Goal: Information Seeking & Learning: Compare options

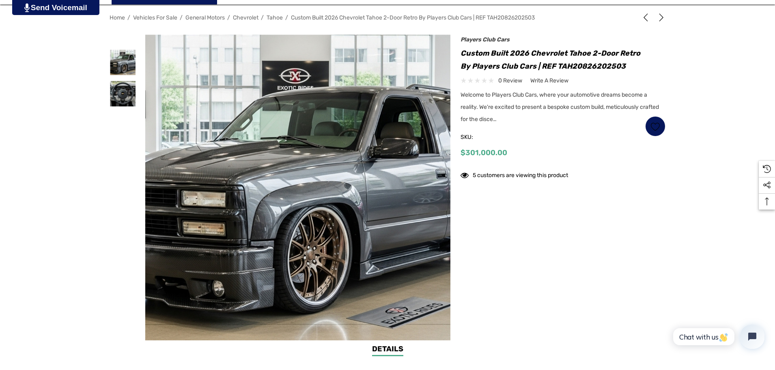
click at [318, 213] on img at bounding box center [282, 189] width 519 height 283
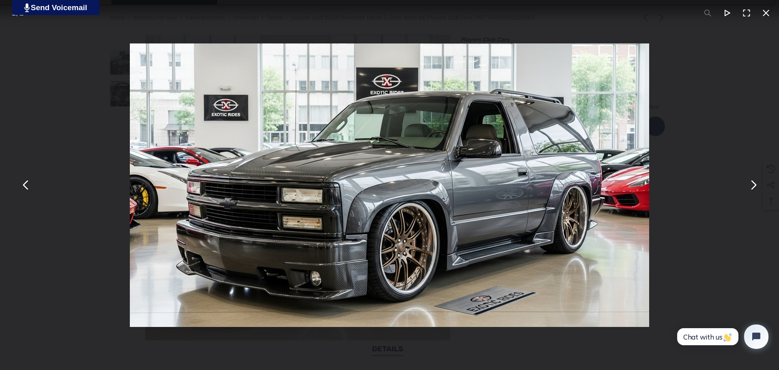
click at [754, 185] on button "You can close this modal content with the ESC key" at bounding box center [752, 184] width 19 height 19
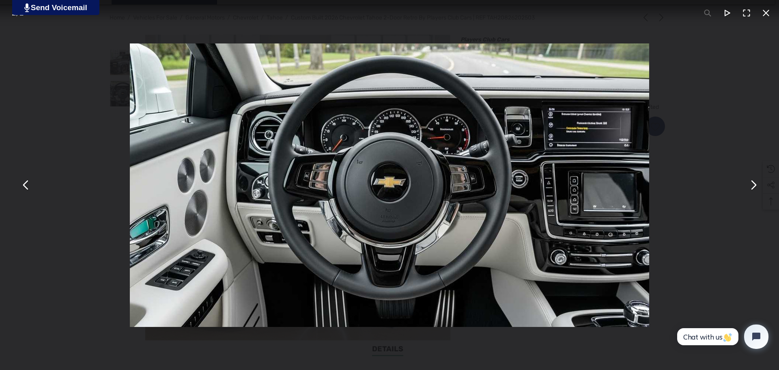
click at [754, 185] on button "You can close this modal content with the ESC key" at bounding box center [752, 184] width 19 height 19
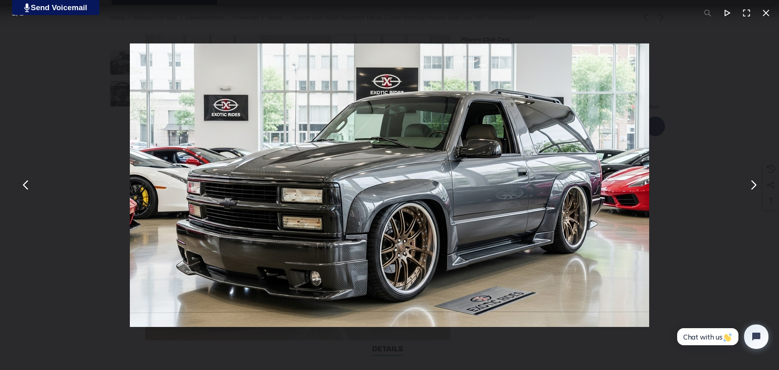
click at [752, 187] on button "You can close this modal content with the ESC key" at bounding box center [752, 184] width 19 height 19
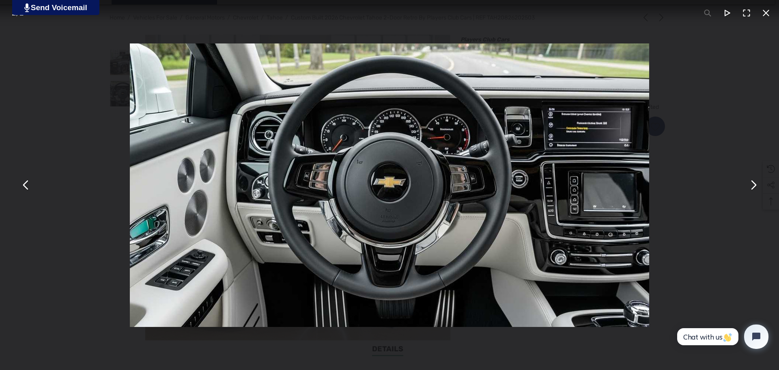
click at [751, 183] on button "You can close this modal content with the ESC key" at bounding box center [752, 184] width 19 height 19
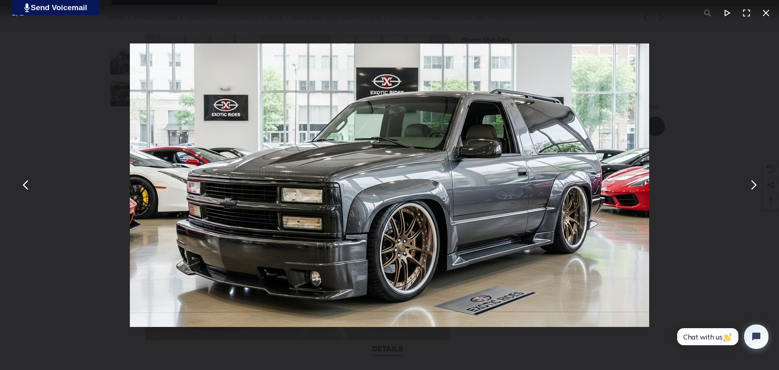
click at [751, 183] on button "You can close this modal content with the ESC key" at bounding box center [752, 184] width 19 height 19
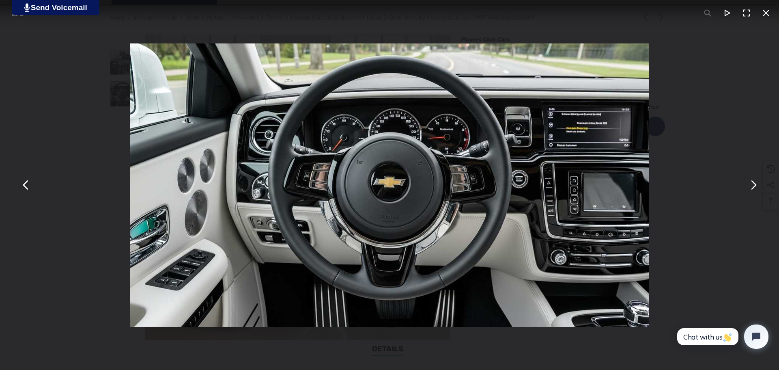
click at [751, 183] on button "You can close this modal content with the ESC key" at bounding box center [752, 184] width 19 height 19
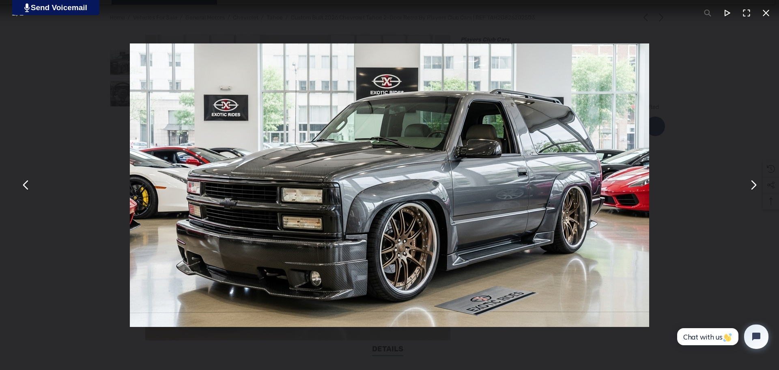
click at [763, 13] on button "You can close this modal content with the ESC key" at bounding box center [765, 12] width 19 height 19
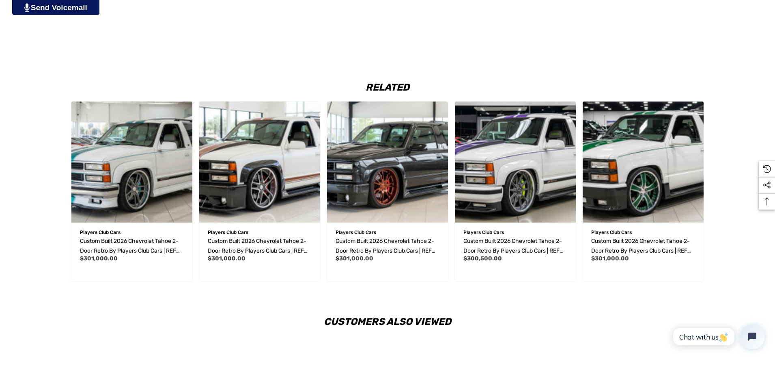
scroll to position [1379, 0]
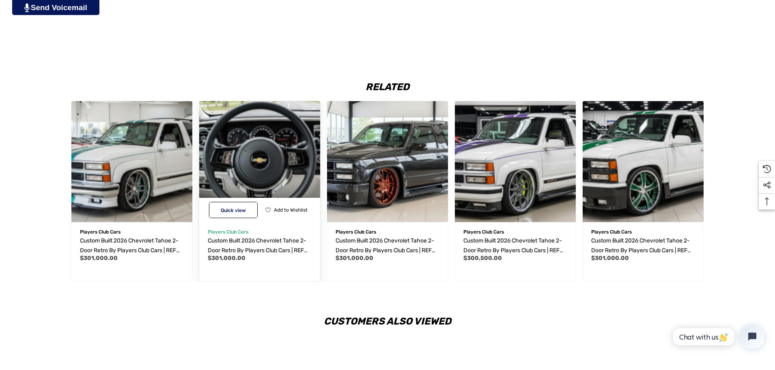
click at [273, 193] on img "Custom Built 2026 Chevrolet Tahoe 2-Door Retro by Players Club Cars | REF TAH20…" at bounding box center [259, 161] width 133 height 133
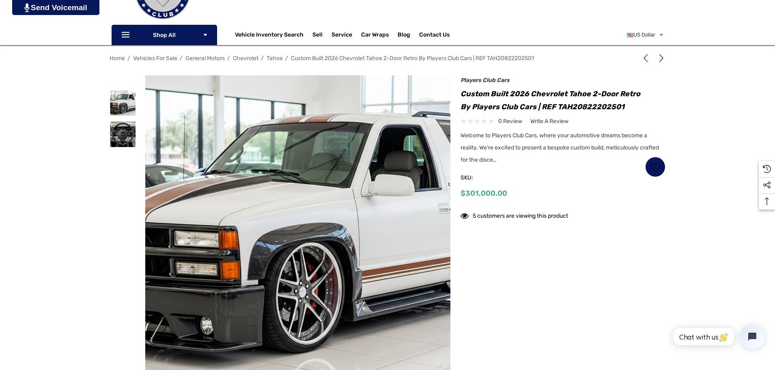
click at [417, 231] on img at bounding box center [214, 227] width 519 height 283
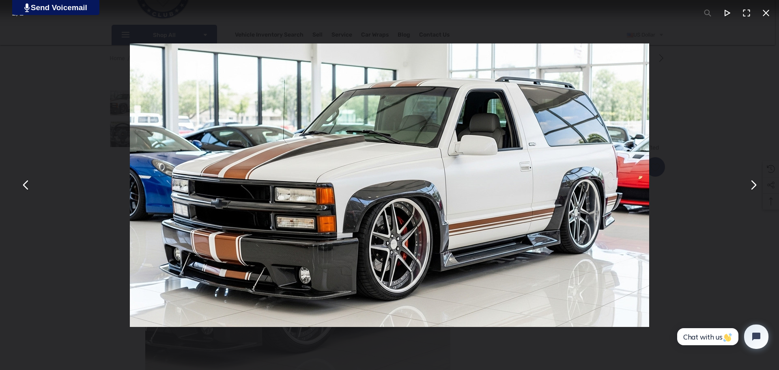
click at [750, 184] on button "You can close this modal content with the ESC key" at bounding box center [752, 184] width 19 height 19
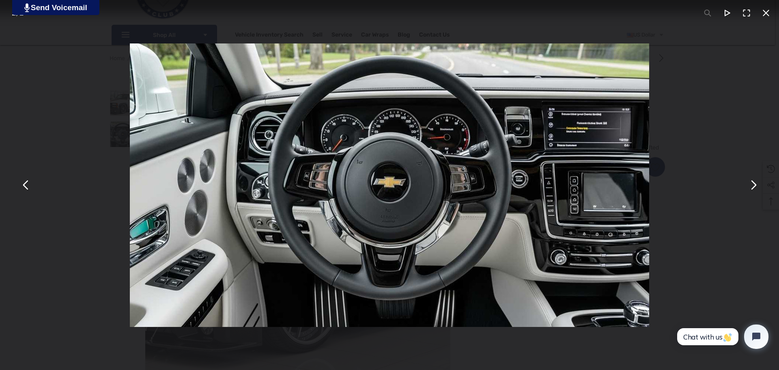
click at [750, 184] on button "You can close this modal content with the ESC key" at bounding box center [752, 184] width 19 height 19
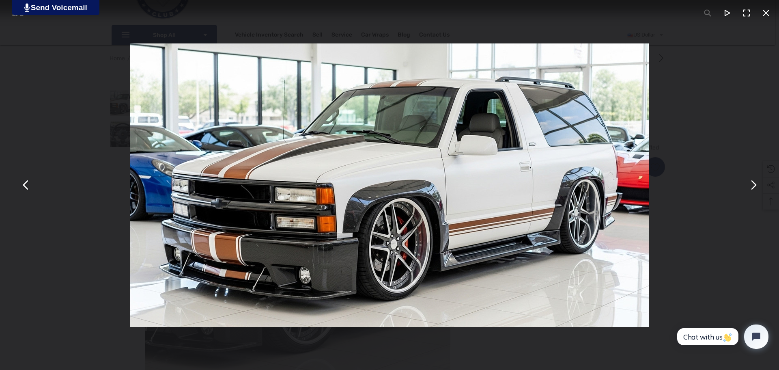
click at [92, 77] on div "You can close this modal content with the ESC key" at bounding box center [389, 185] width 779 height 370
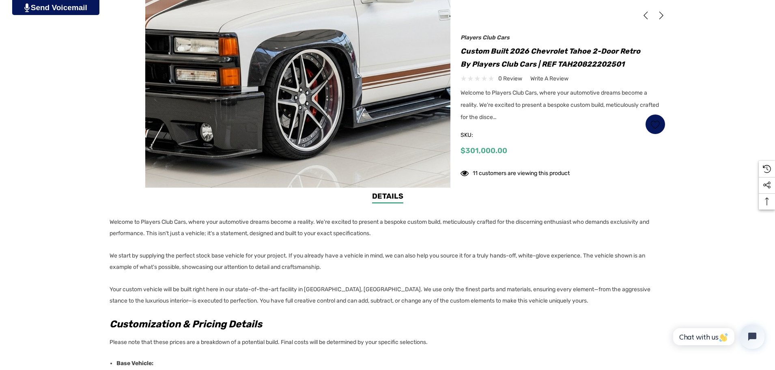
scroll to position [284, 0]
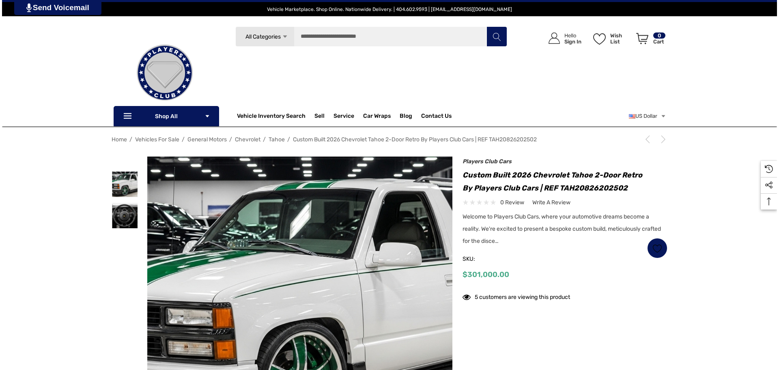
scroll to position [41, 0]
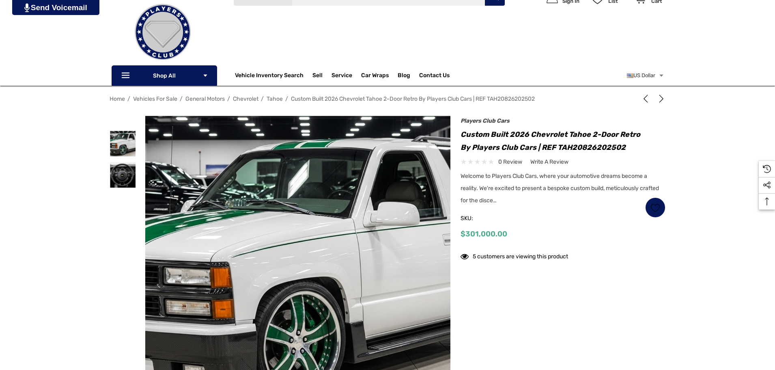
click at [417, 267] on img at bounding box center [199, 268] width 519 height 283
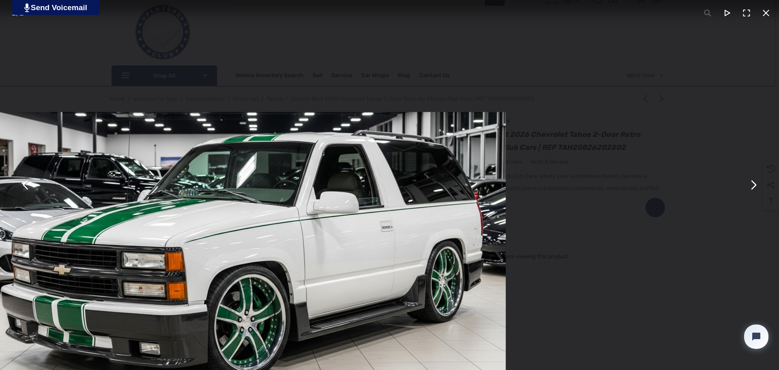
scroll to position [0, 0]
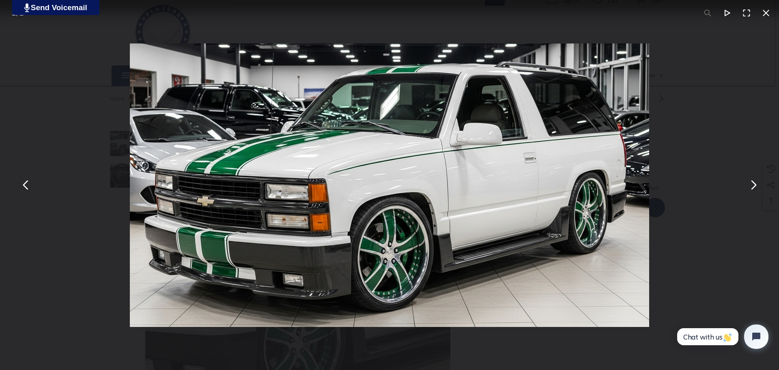
click at [754, 184] on button "You can close this modal content with the ESC key" at bounding box center [752, 184] width 19 height 19
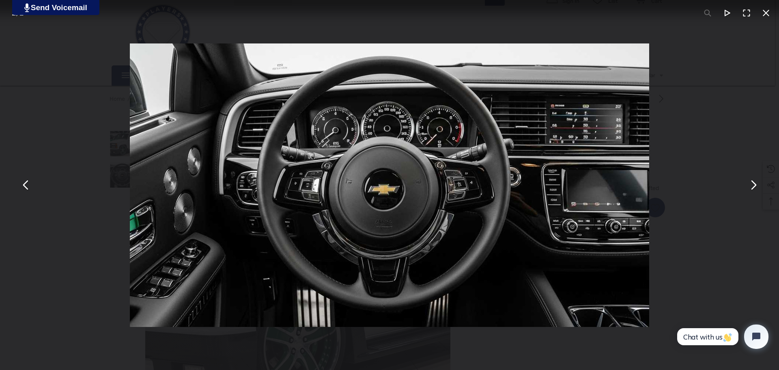
click at [753, 185] on button "You can close this modal content with the ESC key" at bounding box center [752, 184] width 19 height 19
